Goal: Transaction & Acquisition: Purchase product/service

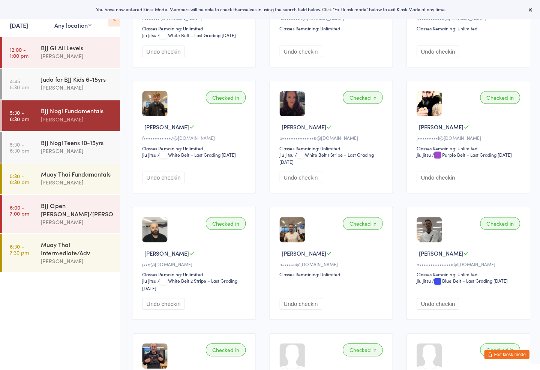
scroll to position [128, 0]
click at [57, 81] on div "Judo for BJJ Kids 6-15yrs" at bounding box center [77, 79] width 72 height 8
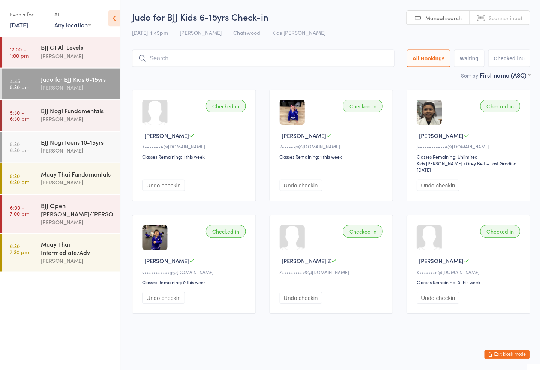
click at [338, 54] on input "search" at bounding box center [262, 57] width 261 height 17
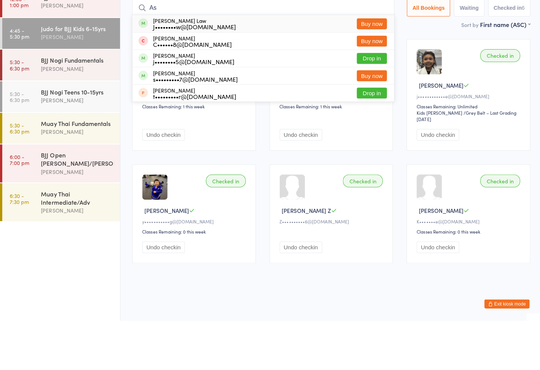
type input "As"
click at [375, 69] on button "Buy now" at bounding box center [370, 74] width 30 height 11
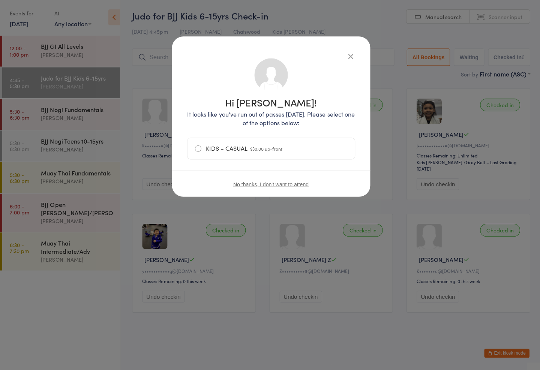
click at [345, 59] on icon "button" at bounding box center [349, 57] width 8 height 8
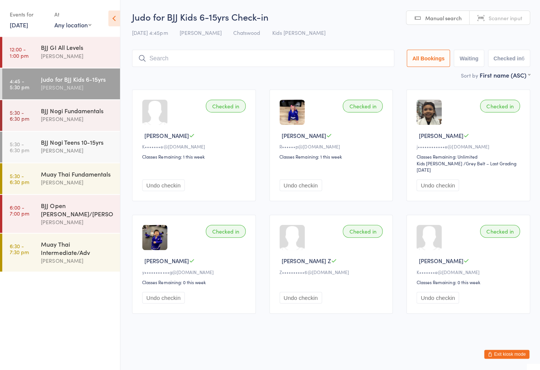
click at [81, 50] on div "BJJ GI All Levels" at bounding box center [77, 47] width 72 height 8
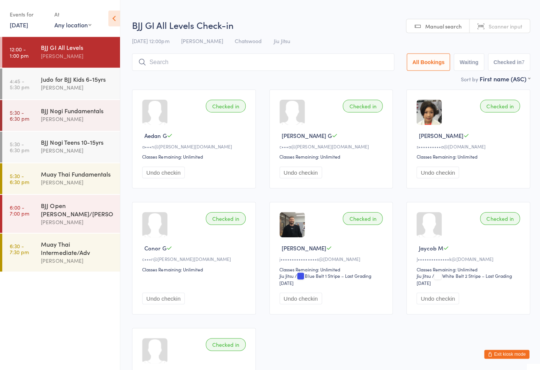
click at [224, 55] on input "search" at bounding box center [262, 61] width 261 height 17
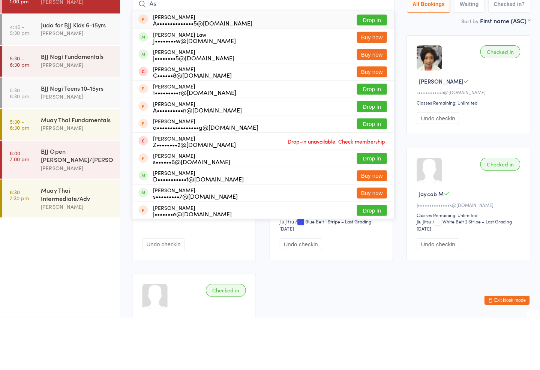
type input "A"
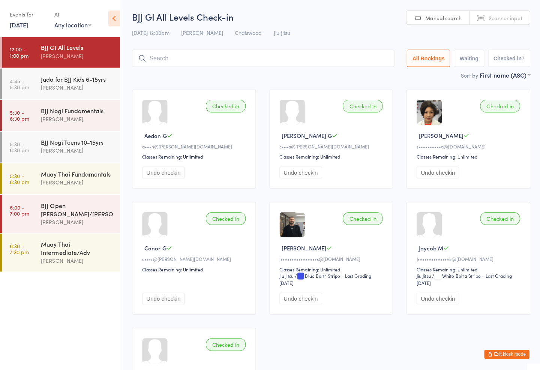
click at [94, 78] on div "Judo for BJJ Kids 6-15yrs" at bounding box center [77, 79] width 72 height 8
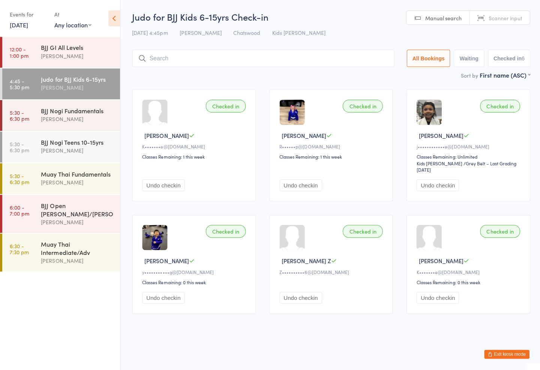
click at [75, 54] on div "[PERSON_NAME]" at bounding box center [77, 55] width 72 height 9
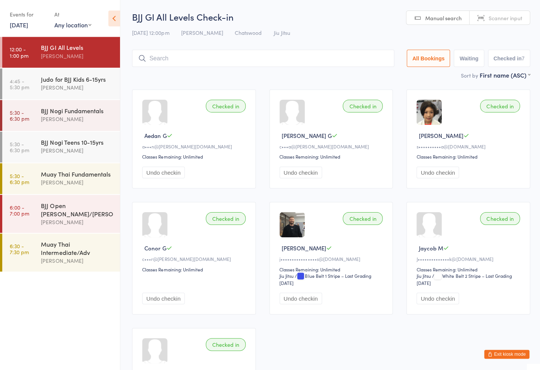
click at [219, 58] on input "search" at bounding box center [262, 57] width 261 height 17
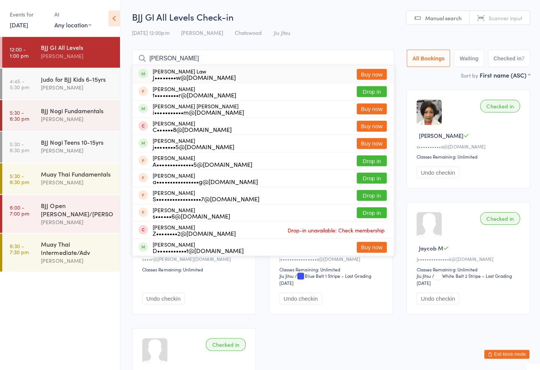
click at [184, 54] on input "[PERSON_NAME]" at bounding box center [262, 57] width 261 height 17
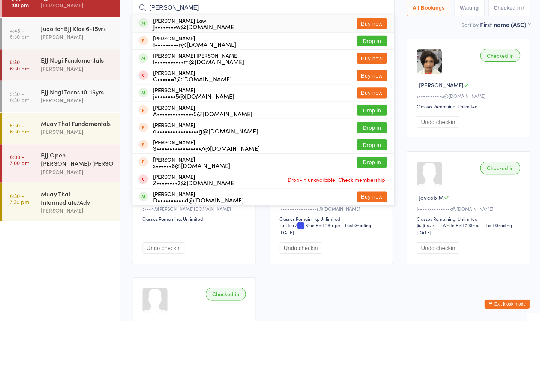
click at [182, 49] on input "[PERSON_NAME]" at bounding box center [262, 57] width 261 height 17
type input "A"
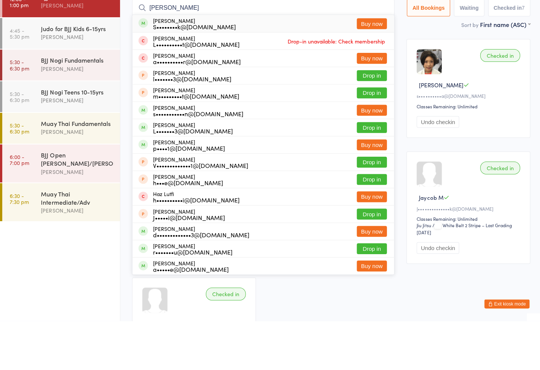
type input "[PERSON_NAME]"
click at [367, 155] on button "Buy now" at bounding box center [370, 160] width 30 height 11
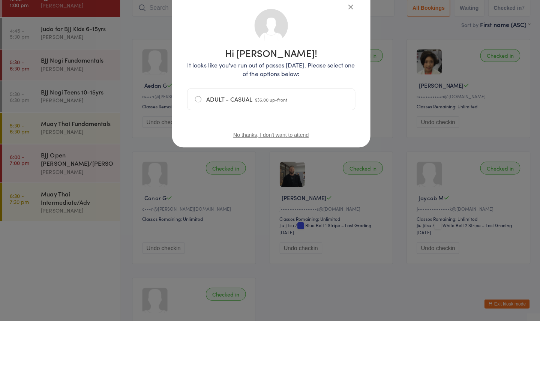
scroll to position [49, 0]
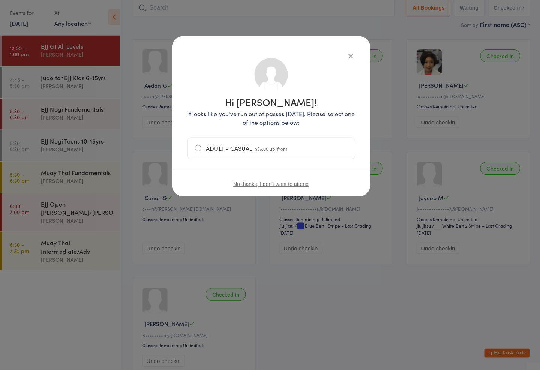
click at [349, 53] on icon "button" at bounding box center [349, 57] width 8 height 8
